Goal: Task Accomplishment & Management: Manage account settings

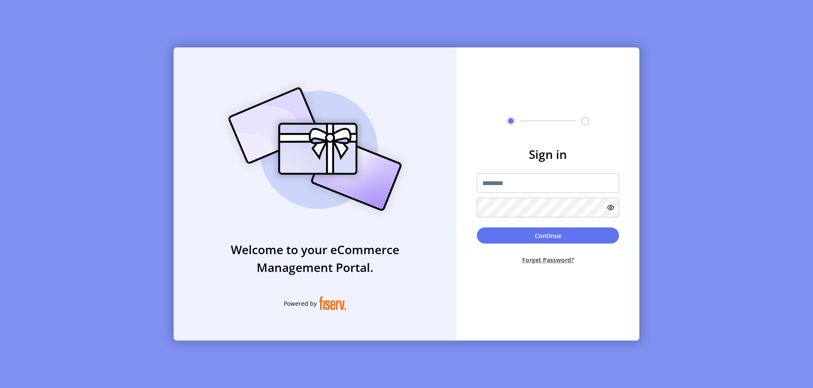
click at [548, 183] on input "text" at bounding box center [548, 182] width 142 height 19
type input "**********"
click at [548, 235] on button "Continue" at bounding box center [548, 235] width 142 height 16
